Goal: Transaction & Acquisition: Purchase product/service

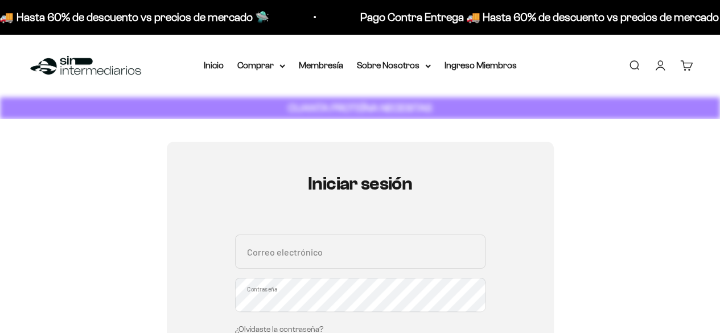
click at [661, 69] on link "Iniciar sesión" at bounding box center [660, 65] width 13 height 13
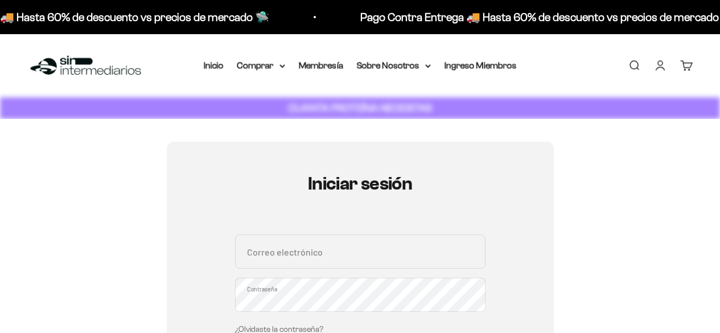
click at [351, 261] on input "Correo electrónico" at bounding box center [360, 251] width 250 height 34
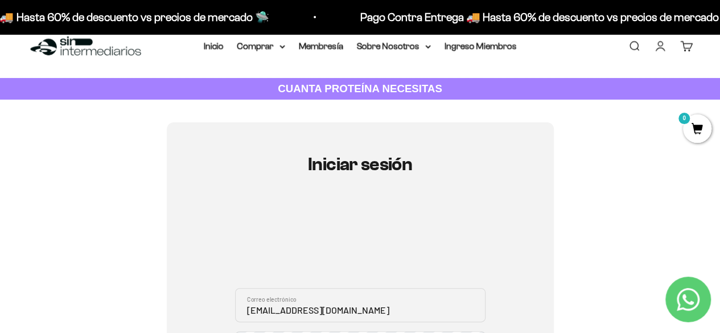
scroll to position [190, 0]
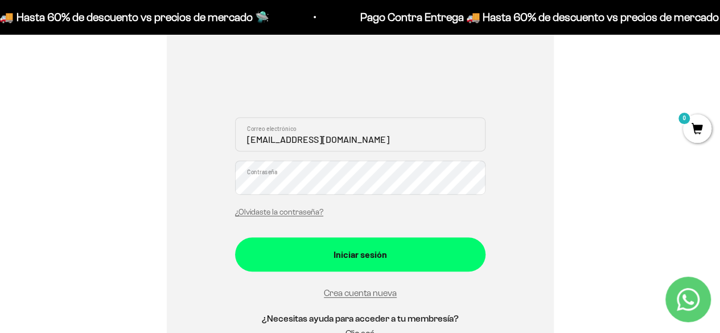
type input "[EMAIL_ADDRESS][DOMAIN_NAME]"
click at [235, 237] on button "Iniciar sesión" at bounding box center [360, 254] width 250 height 34
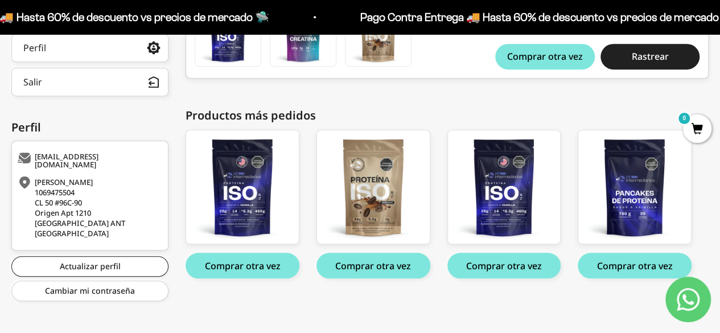
scroll to position [150, 0]
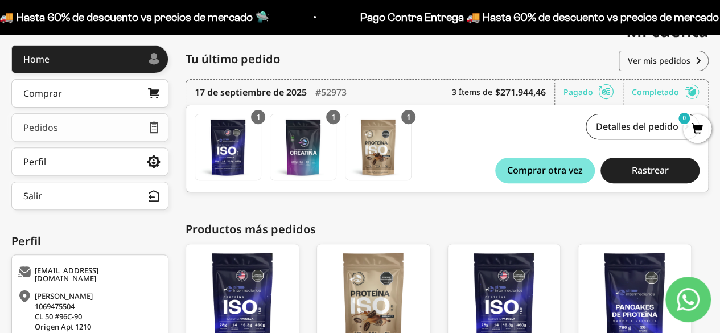
click at [82, 124] on link "Pedidos" at bounding box center [89, 127] width 157 height 28
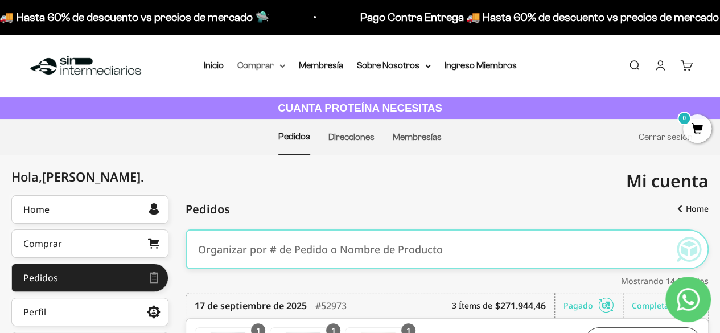
click at [239, 63] on summary "Comprar" at bounding box center [261, 65] width 48 height 15
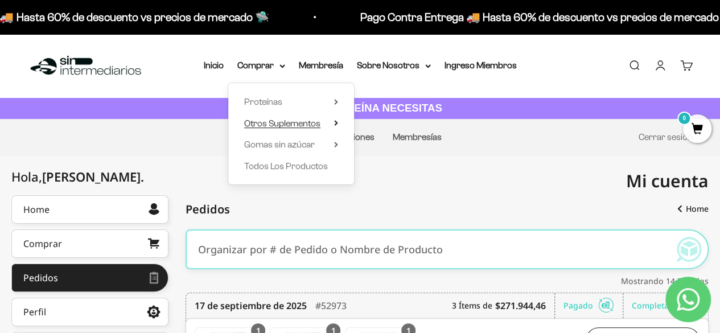
click at [276, 122] on span "Otros Suplementos" at bounding box center [282, 123] width 76 height 10
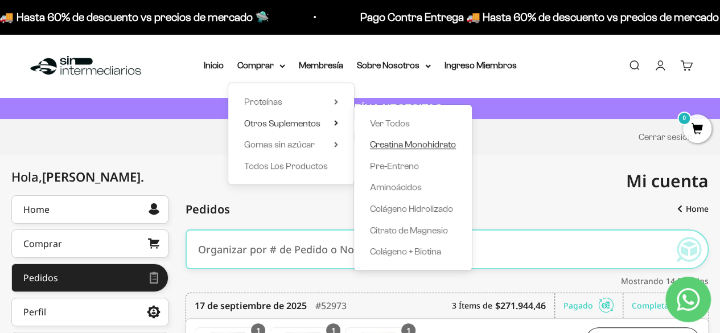
click at [397, 145] on span "Creatina Monohidrato" at bounding box center [413, 144] width 86 height 10
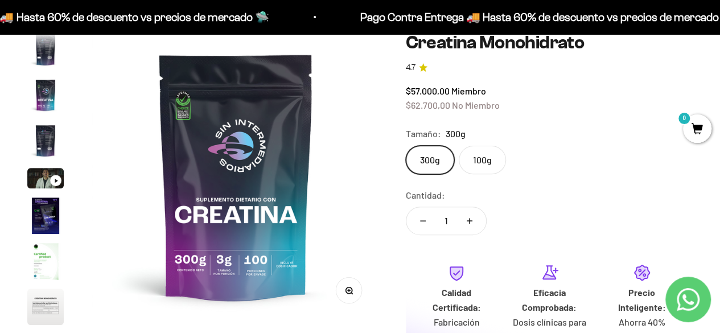
click at [473, 220] on button "Aumentar cantidad" at bounding box center [469, 220] width 33 height 27
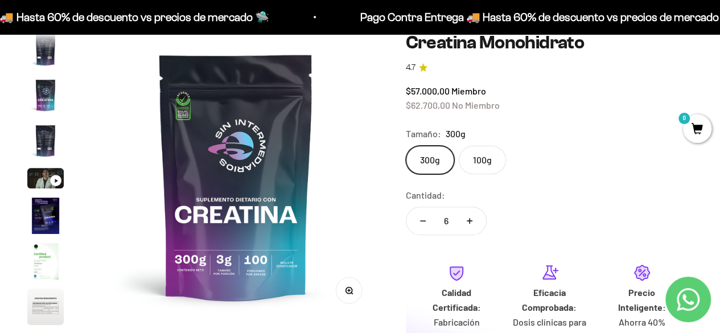
click at [473, 220] on button "Aumentar cantidad" at bounding box center [469, 220] width 33 height 27
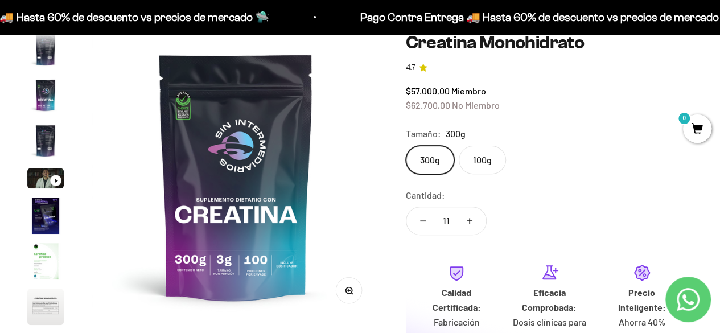
click at [473, 220] on button "Aumentar cantidad" at bounding box center [469, 220] width 33 height 27
click at [473, 221] on button "Aumentar cantidad" at bounding box center [469, 220] width 33 height 27
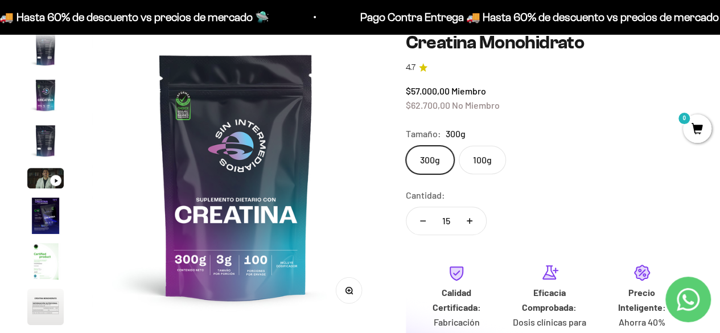
type input "16"
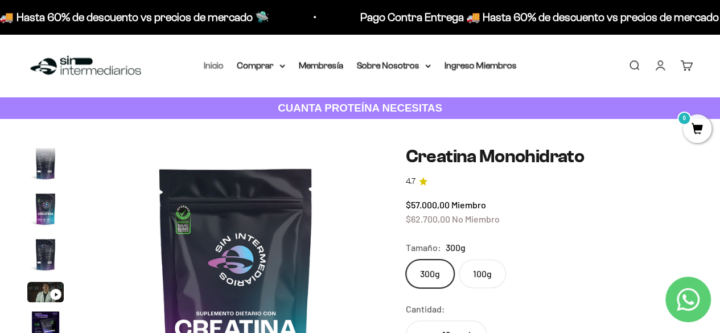
click at [215, 61] on link "Inicio" at bounding box center [214, 65] width 20 height 10
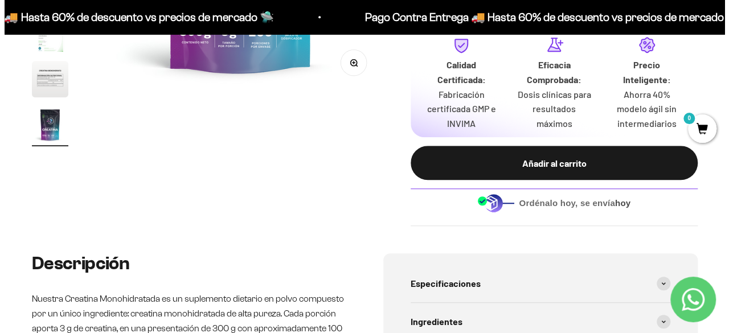
scroll to position [285, 0]
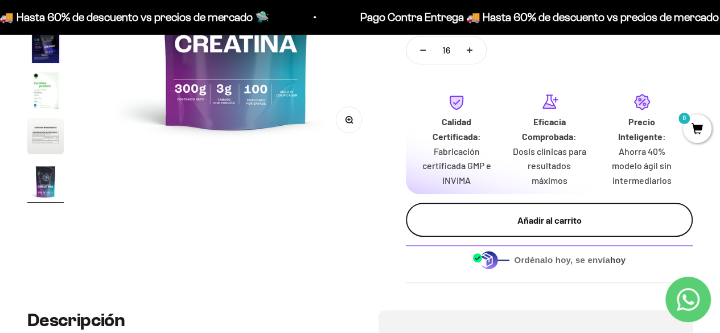
click at [480, 227] on div "Añadir al carrito" at bounding box center [549, 220] width 241 height 15
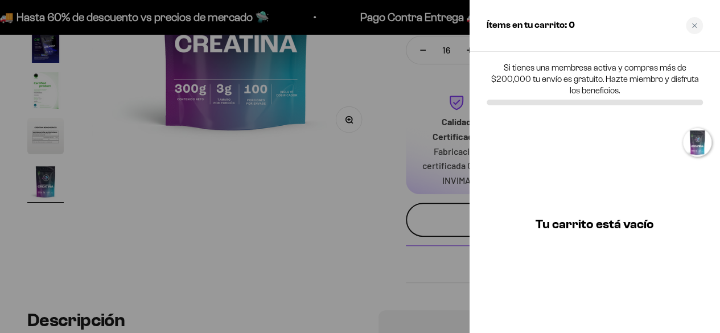
scroll to position [0, 2389]
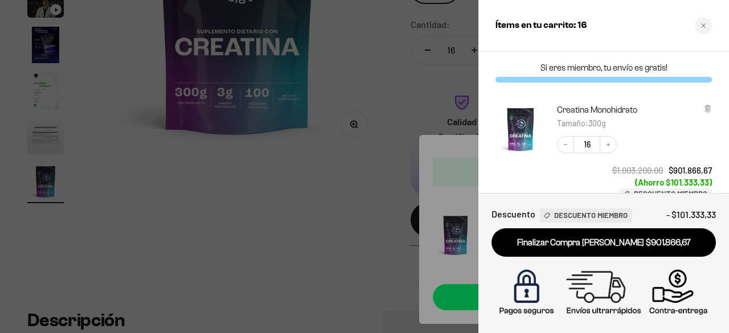
click at [319, 201] on div at bounding box center [364, 166] width 729 height 333
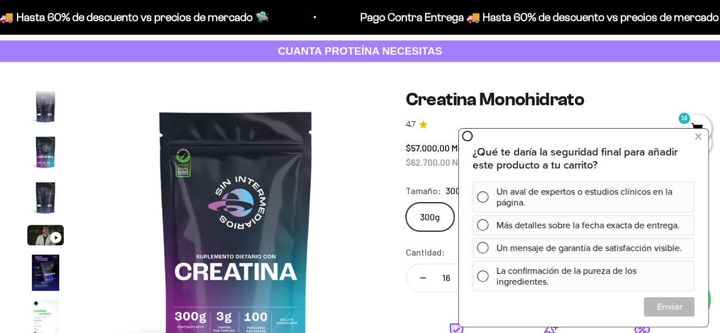
scroll to position [0, 0]
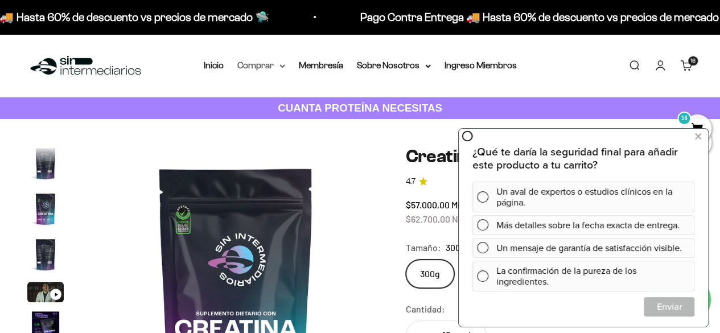
click at [259, 65] on summary "Comprar" at bounding box center [261, 65] width 48 height 15
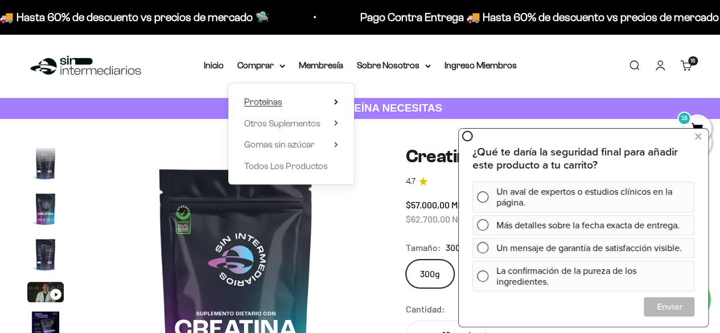
click at [282, 101] on summary "Proteínas" at bounding box center [291, 101] width 94 height 15
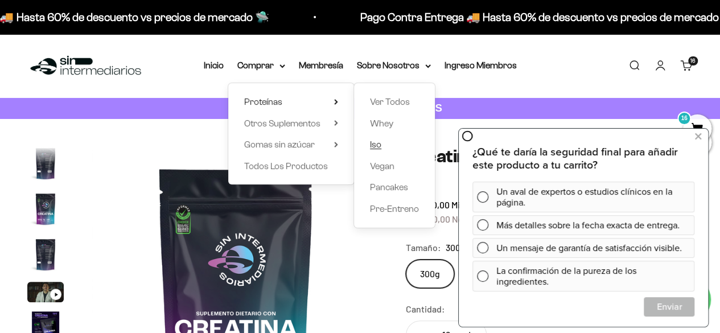
click at [381, 147] on span "Iso" at bounding box center [375, 144] width 11 height 15
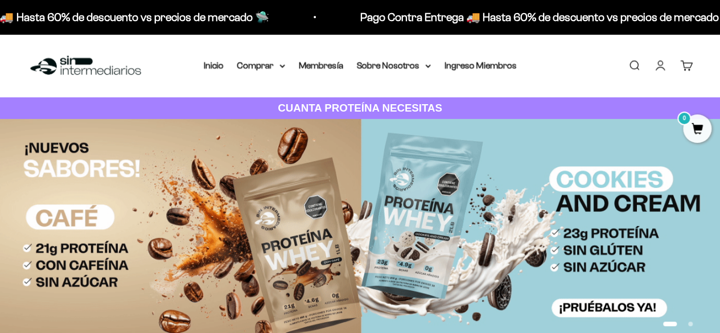
click at [663, 67] on link "Cuenta" at bounding box center [660, 65] width 13 height 13
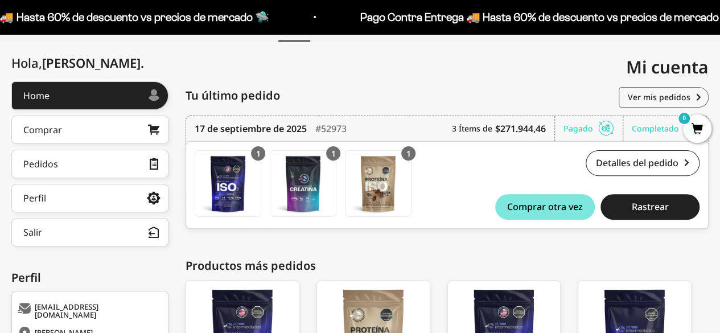
scroll to position [228, 0]
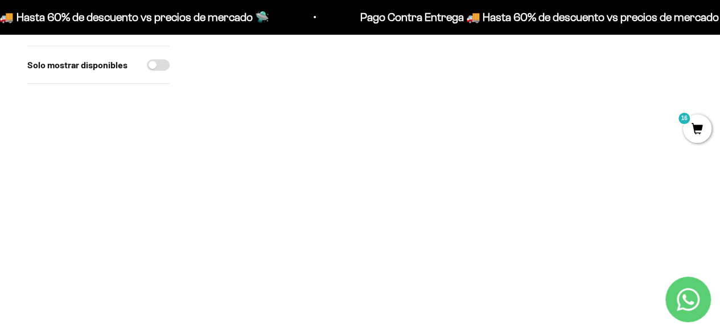
scroll to position [171, 0]
click at [273, 105] on img at bounding box center [275, 87] width 156 height 156
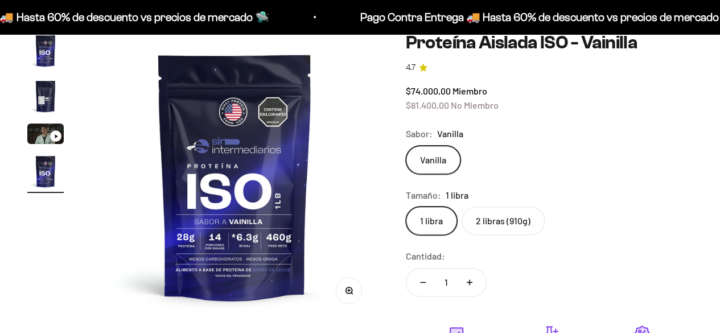
scroll to position [0, 881]
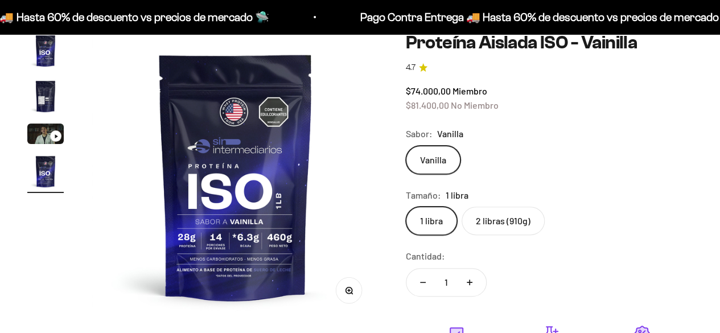
click at [474, 281] on button "Aumentar cantidad" at bounding box center [469, 282] width 33 height 27
click at [424, 281] on button "Reducir cantidad" at bounding box center [422, 282] width 33 height 27
type input "3"
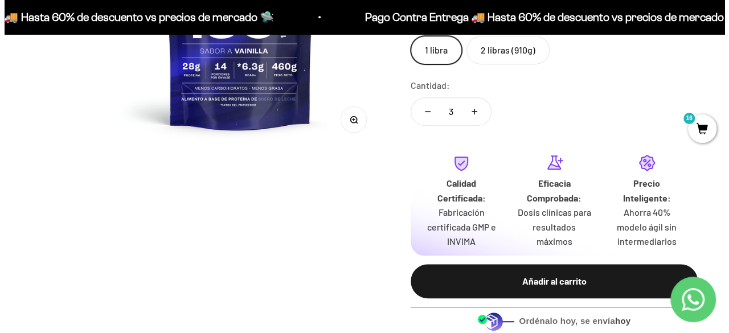
scroll to position [342, 0]
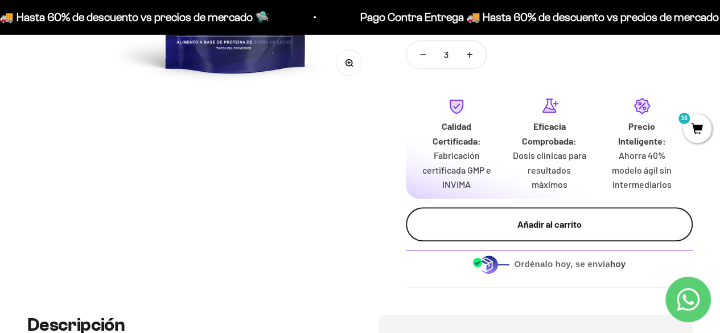
click at [516, 217] on div "Añadir al carrito" at bounding box center [549, 224] width 241 height 15
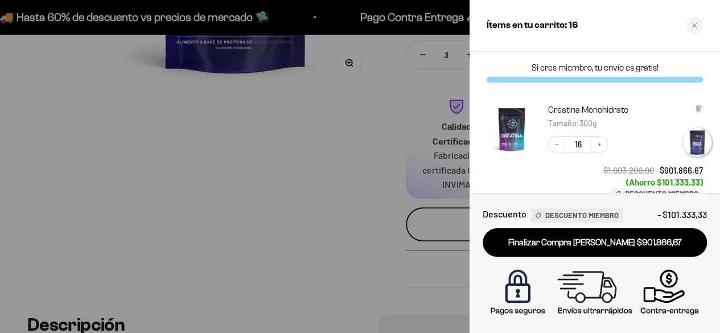
scroll to position [0, 896]
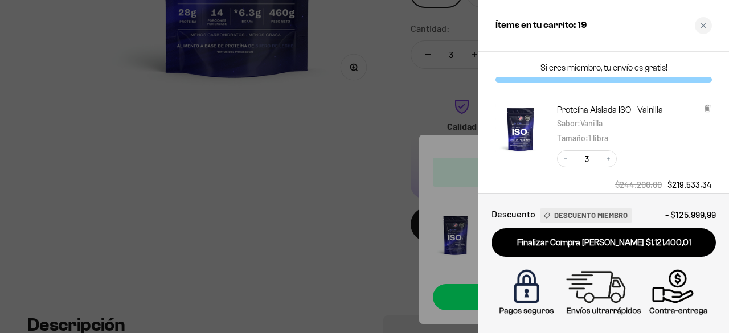
click at [306, 238] on div at bounding box center [364, 166] width 729 height 333
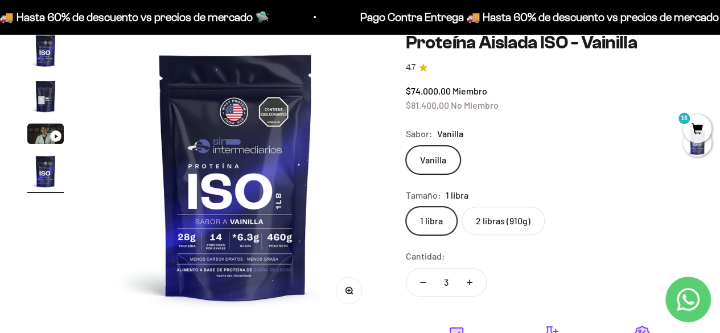
scroll to position [0, 0]
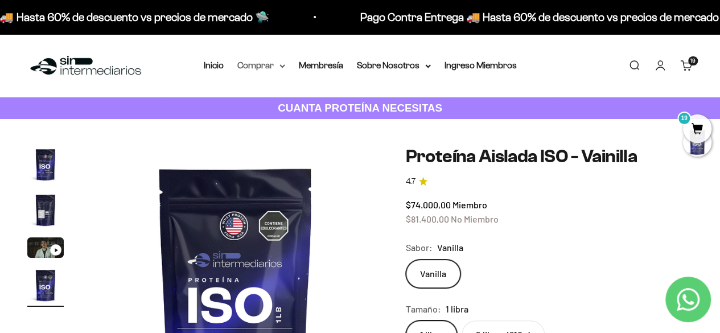
click at [260, 60] on summary "Comprar" at bounding box center [261, 65] width 48 height 15
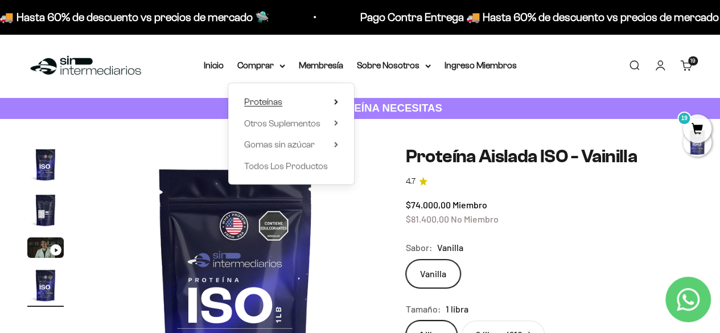
click at [282, 109] on summary "Proteínas" at bounding box center [291, 101] width 94 height 15
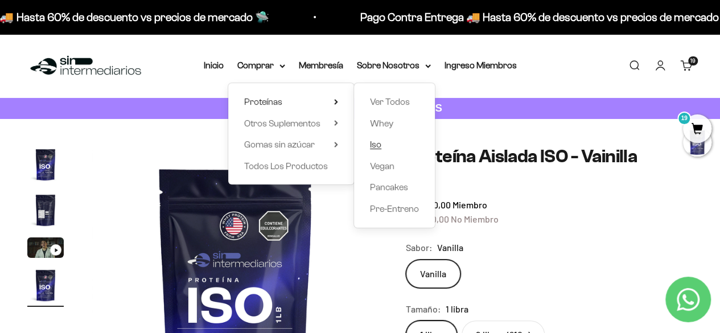
click at [394, 141] on link "Iso" at bounding box center [394, 144] width 49 height 15
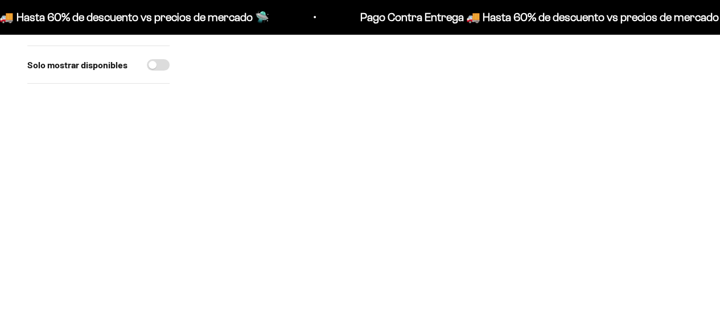
scroll to position [114, 0]
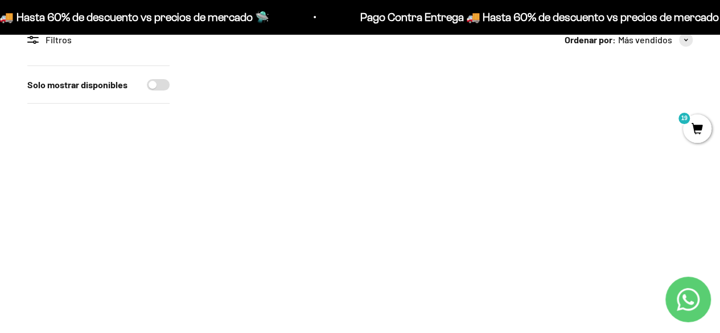
click at [464, 168] on img at bounding box center [445, 143] width 156 height 156
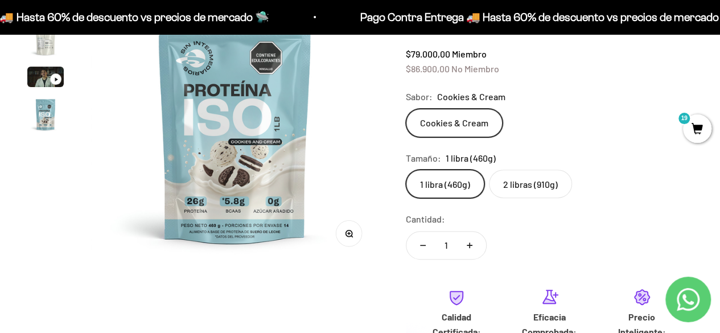
scroll to position [342, 0]
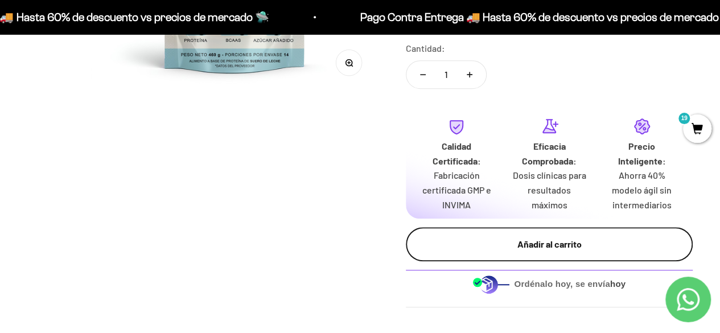
click at [499, 245] on div "Añadir al carrito" at bounding box center [549, 244] width 241 height 15
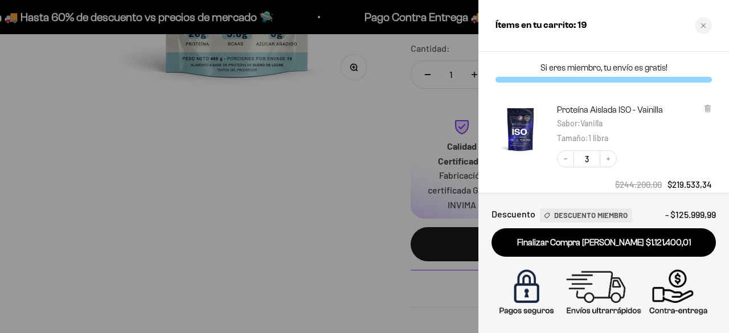
click at [298, 252] on div at bounding box center [364, 166] width 729 height 333
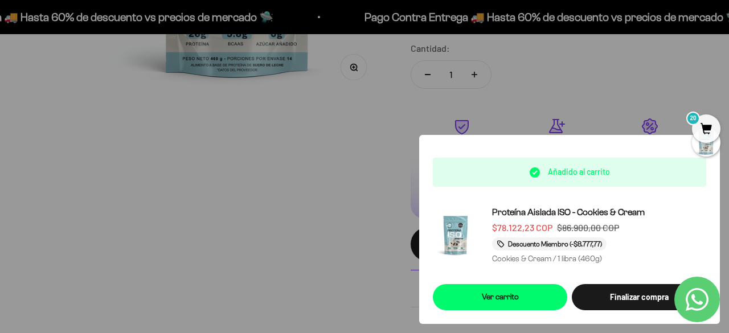
click at [234, 223] on div at bounding box center [364, 166] width 729 height 333
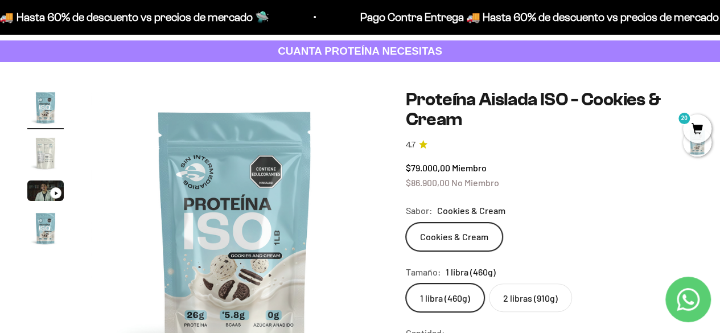
scroll to position [0, 0]
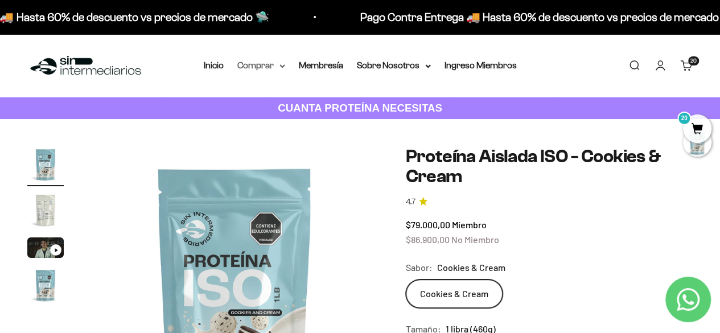
click at [266, 61] on summary "Comprar" at bounding box center [261, 65] width 48 height 15
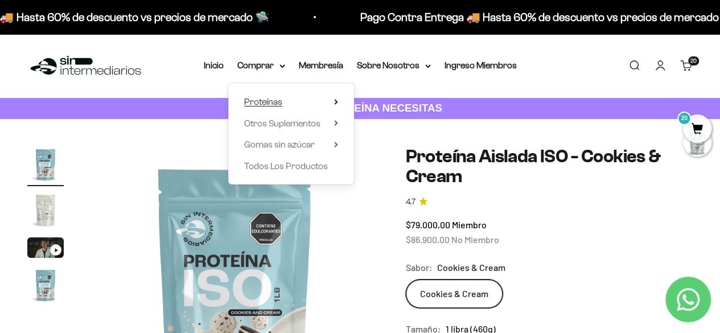
click at [298, 101] on summary "Proteínas" at bounding box center [291, 101] width 94 height 15
click at [303, 122] on span "Otros Suplementos" at bounding box center [282, 123] width 76 height 10
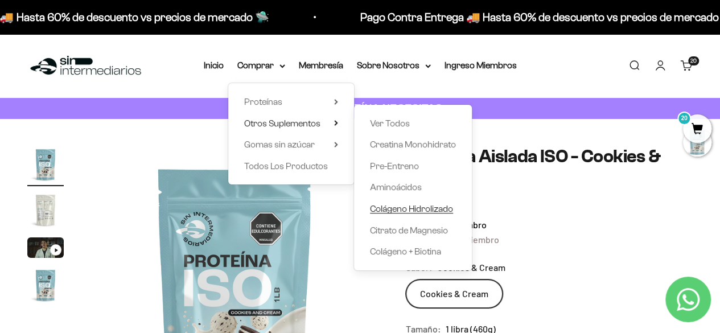
click at [411, 207] on span "Colágeno Hidrolizado" at bounding box center [411, 209] width 83 height 10
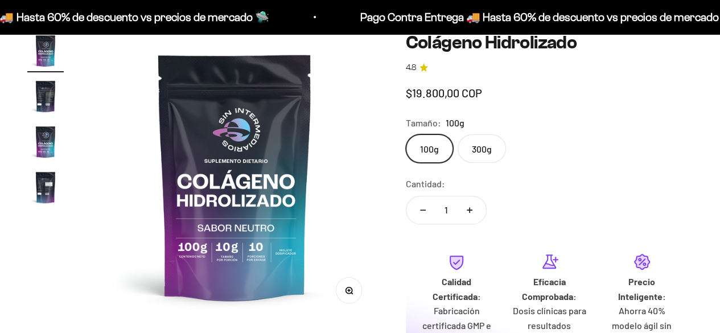
scroll to position [114, 0]
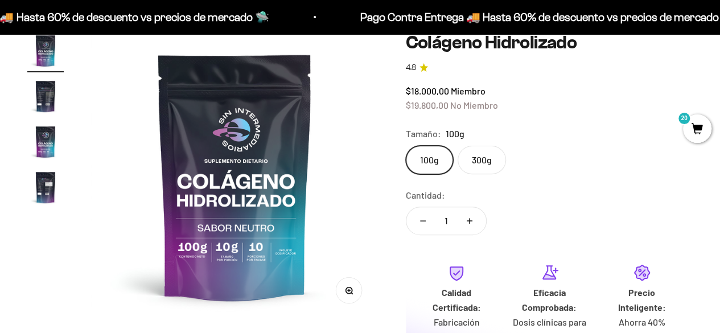
click at [479, 162] on label "300g" at bounding box center [482, 160] width 48 height 28
click at [406, 146] on input "300g" at bounding box center [405, 145] width 1 height 1
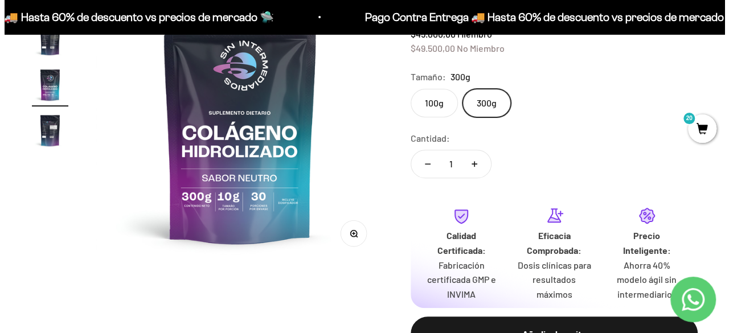
scroll to position [228, 0]
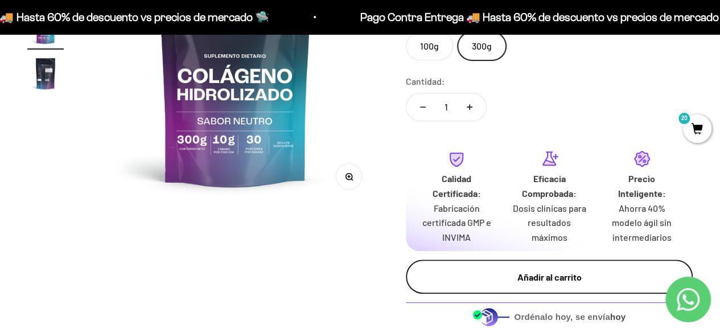
click at [500, 283] on div "Añadir al carrito" at bounding box center [549, 277] width 241 height 15
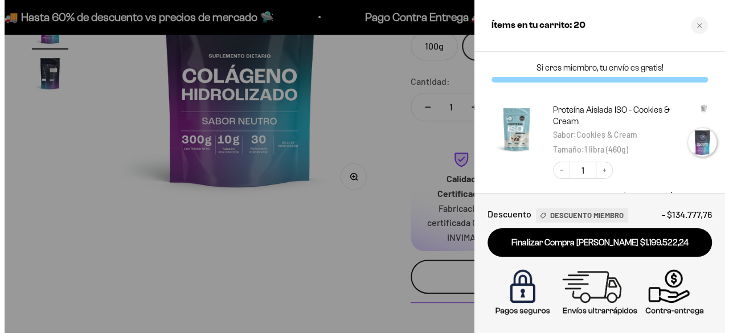
scroll to position [0, 597]
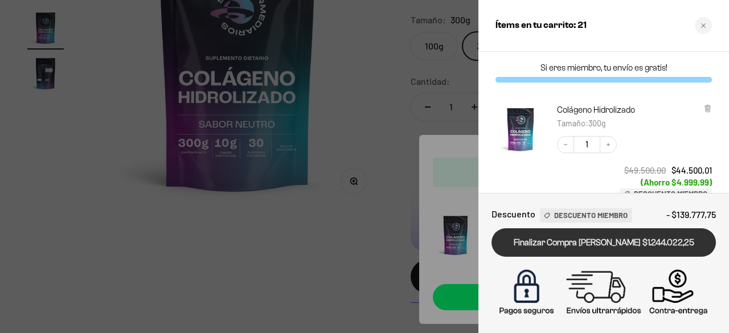
click at [537, 246] on link "Finalizar Compra [PERSON_NAME] $1.244.022,25" at bounding box center [603, 242] width 224 height 29
